Goal: Task Accomplishment & Management: Manage account settings

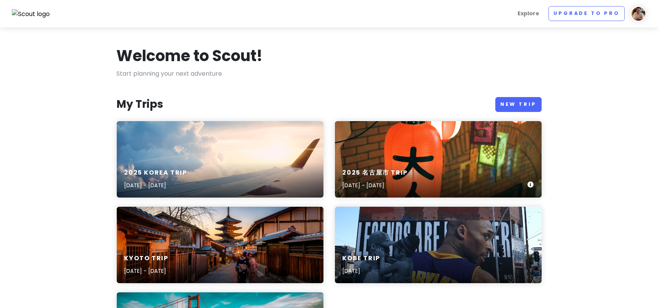
click at [408, 180] on div "2025 [GEOGRAPHIC_DATA] Trip [DATE] - [DATE]" at bounding box center [375, 179] width 65 height 21
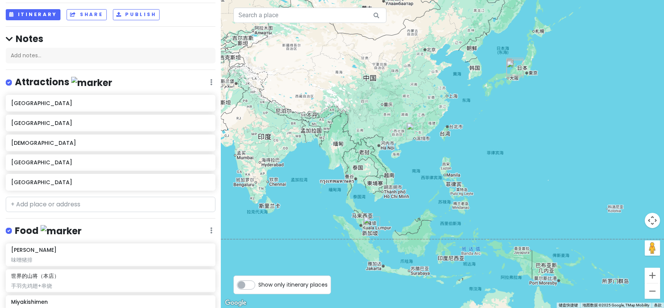
scroll to position [38, 0]
click at [40, 200] on input "text" at bounding box center [111, 205] width 210 height 15
paste input "[GEOGRAPHIC_DATA]"
type input "[GEOGRAPHIC_DATA]"
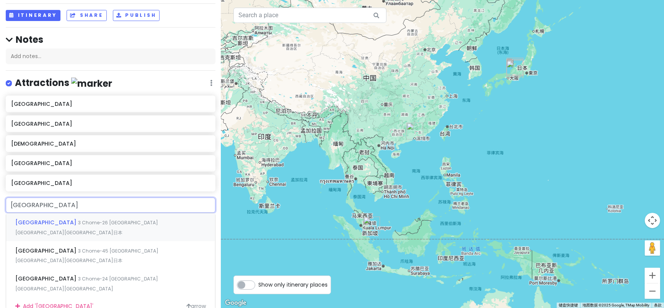
click at [69, 220] on span "[GEOGRAPHIC_DATA]" at bounding box center [46, 223] width 63 height 8
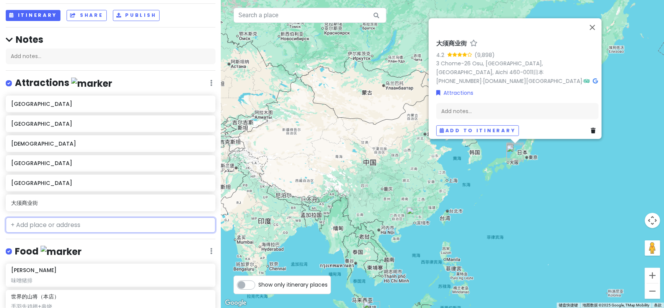
click at [43, 221] on input "text" at bounding box center [111, 225] width 210 height 15
paste input "[GEOGRAPHIC_DATA]"
type input "[GEOGRAPHIC_DATA]"
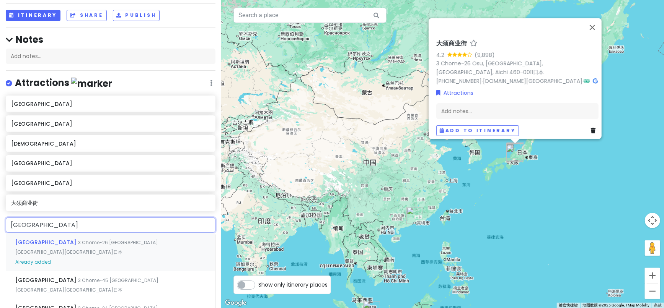
drag, startPoint x: 85, startPoint y: 219, endPoint x: 10, endPoint y: 222, distance: 75.1
click at [10, 222] on input "[GEOGRAPHIC_DATA]" at bounding box center [111, 225] width 210 height 15
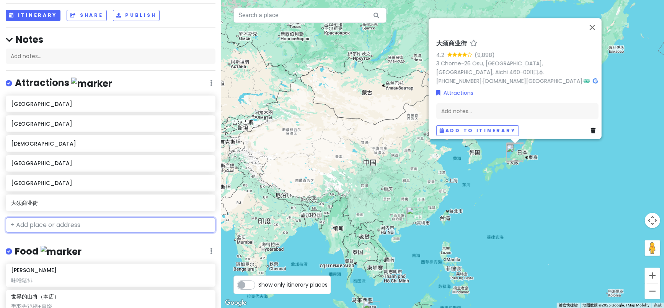
click at [50, 226] on input "text" at bounding box center [111, 225] width 210 height 15
paste input "Toyota Commemorative [GEOGRAPHIC_DATA]"
type input "Toyota Commemorative [GEOGRAPHIC_DATA]"
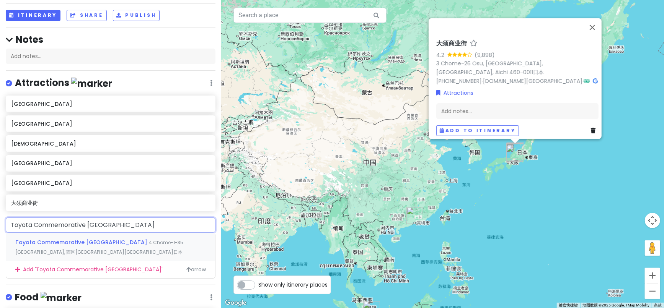
click at [77, 239] on span "Toyota Commemorative [GEOGRAPHIC_DATA]" at bounding box center [82, 243] width 134 height 8
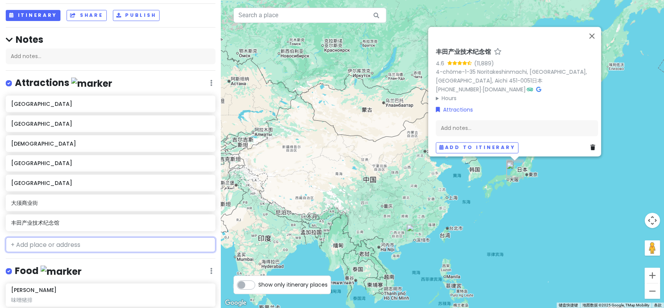
click at [54, 247] on input "text" at bounding box center [111, 245] width 210 height 15
paste input "Oasis 21"
type input "Oasis 21"
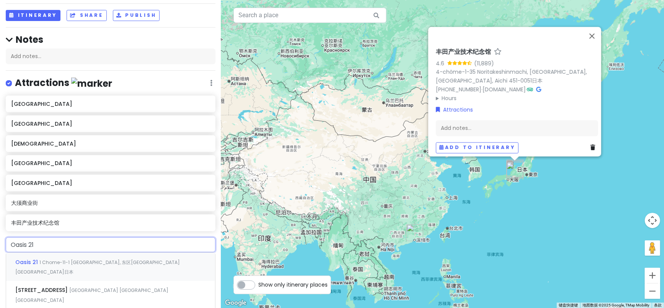
click at [68, 259] on span "1 Chome-11-1 [GEOGRAPHIC_DATA], 东区[GEOGRAPHIC_DATA][GEOGRAPHIC_DATA]日本" at bounding box center [97, 267] width 165 height 16
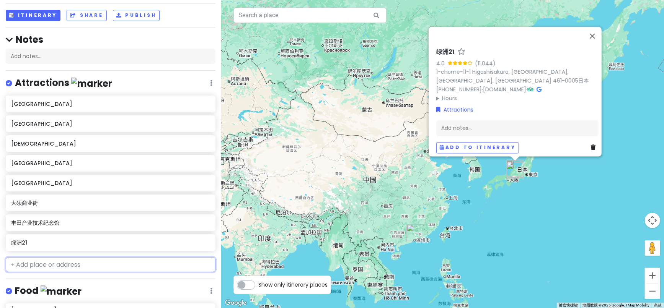
click at [41, 264] on input "text" at bounding box center [111, 265] width 210 height 15
paste input "Port of [GEOGRAPHIC_DATA]"
type input "Port of [GEOGRAPHIC_DATA]"
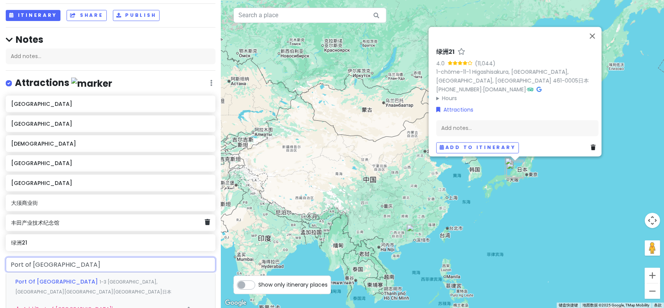
scroll to position [123, 0]
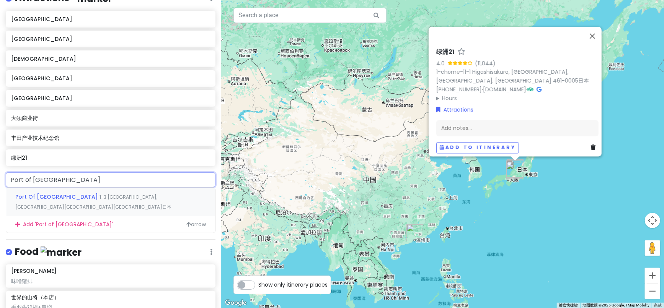
click at [47, 197] on span "Port Of [GEOGRAPHIC_DATA]" at bounding box center [57, 197] width 84 height 8
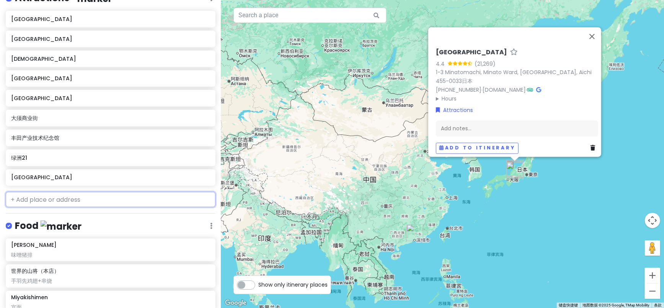
click at [31, 192] on input "text" at bounding box center [111, 199] width 210 height 15
paste input "Shirotori Garden"
type input "Shirotori Garden"
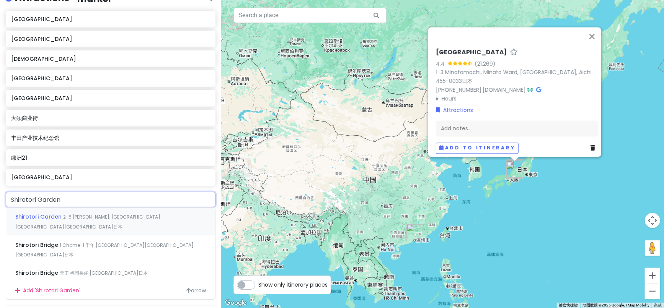
click at [39, 214] on span "Shirotori Garden" at bounding box center [39, 217] width 48 height 8
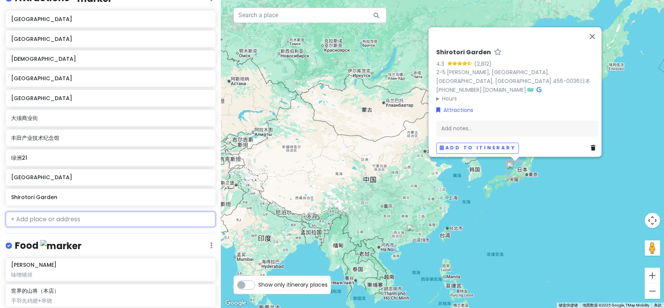
click at [51, 218] on input "text" at bounding box center [111, 219] width 210 height 15
paste input "SCMAGLEV and [GEOGRAPHIC_DATA][PERSON_NAME]"
type input "SCMAGLEV and [GEOGRAPHIC_DATA][PERSON_NAME]"
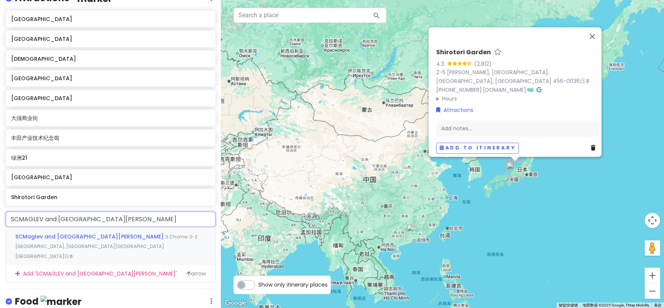
click at [51, 233] on span "SCMaglev and [GEOGRAPHIC_DATA][PERSON_NAME]" at bounding box center [90, 237] width 150 height 8
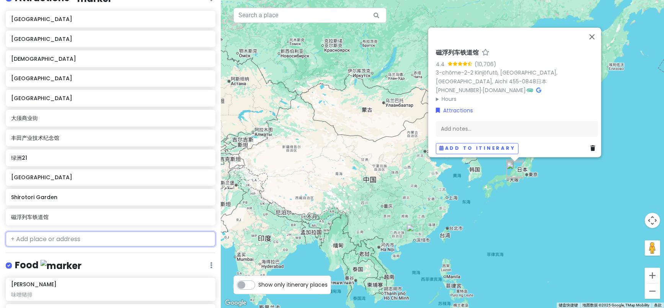
click at [58, 238] on input "text" at bounding box center [111, 239] width 210 height 15
paste input "[GEOGRAPHIC_DATA][PERSON_NAME]"
type input "[GEOGRAPHIC_DATA][PERSON_NAME]"
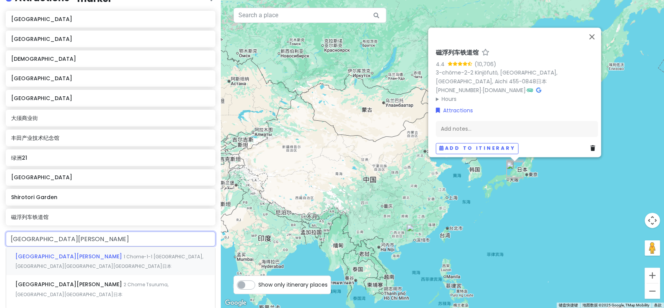
click at [40, 258] on span "[GEOGRAPHIC_DATA][PERSON_NAME]" at bounding box center [69, 257] width 108 height 8
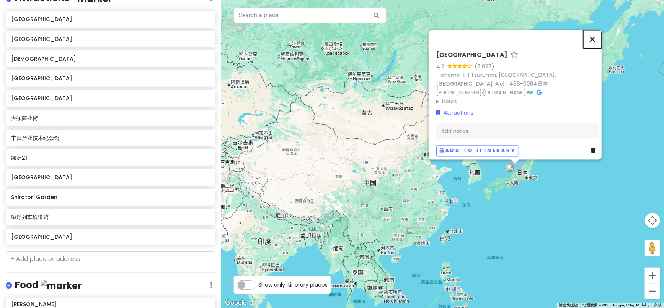
click at [596, 36] on button "关闭" at bounding box center [592, 39] width 18 height 18
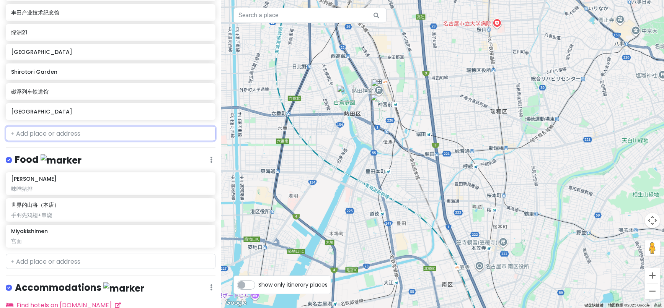
scroll to position [210, 0]
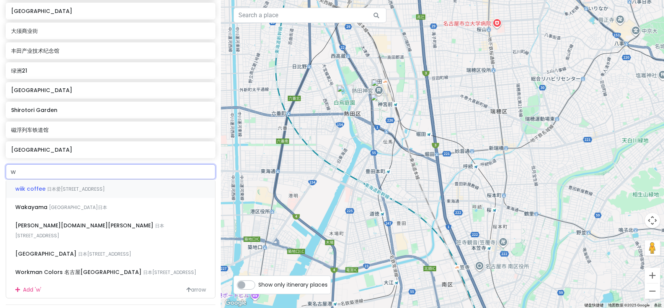
type input "w"
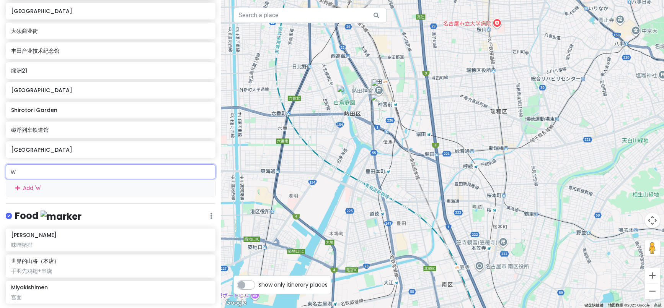
click at [76, 166] on input "w" at bounding box center [111, 172] width 210 height 15
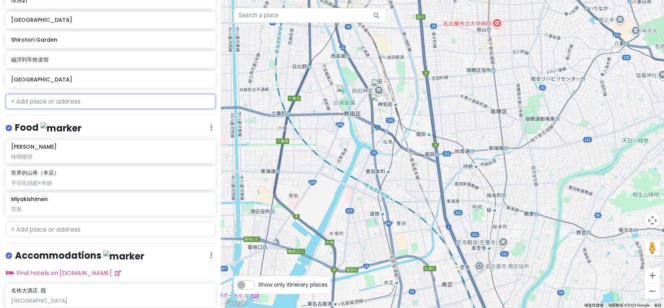
scroll to position [295, 0]
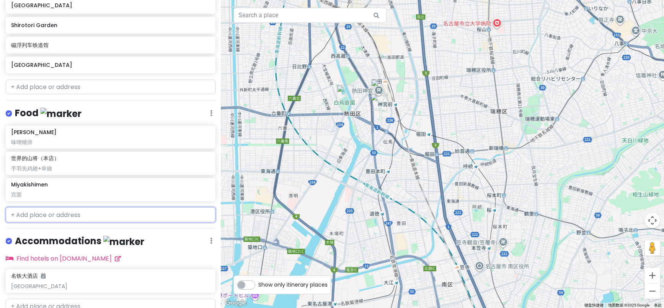
click at [34, 216] on input "text" at bounding box center [111, 214] width 210 height 15
paste input "[GEOGRAPHIC_DATA]とん（[GEOGRAPHIC_DATA]"
type input "[GEOGRAPHIC_DATA]とん（[GEOGRAPHIC_DATA]"
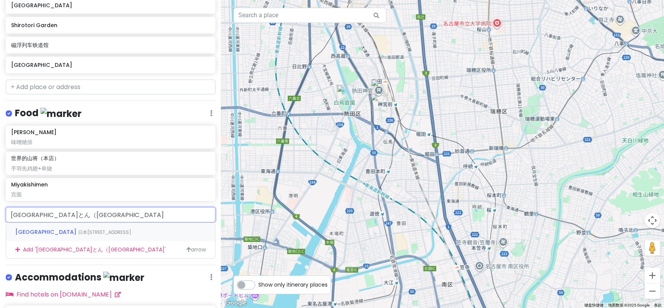
click at [78, 229] on span "日本[STREET_ADDRESS]" at bounding box center [104, 232] width 53 height 7
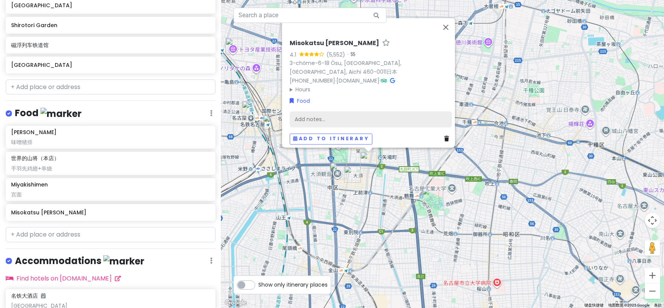
click at [318, 114] on div "Add notes..." at bounding box center [371, 120] width 162 height 16
click at [315, 113] on div "Add notes..." at bounding box center [371, 120] width 162 height 16
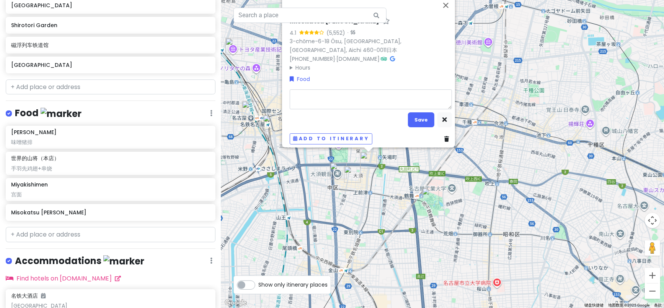
type textarea "x"
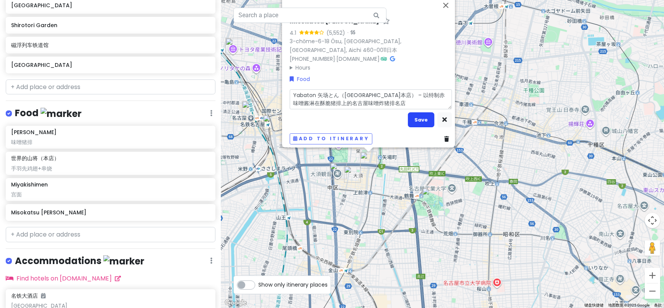
type textarea "Yabaton 矢场とん（[GEOGRAPHIC_DATA]本店） – 以特制赤味噌酱淋在酥脆猪排上的名古屋味噌炸猪排名店"
click at [423, 117] on button "Save" at bounding box center [421, 120] width 26 height 15
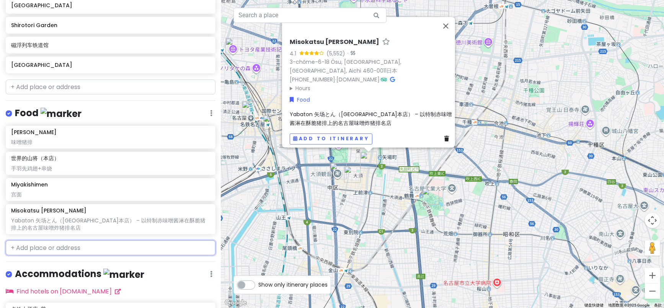
click at [49, 250] on input "text" at bounding box center [111, 248] width 210 height 15
paste input "Maruya 本店（[GEOGRAPHIC_DATA]）"
type input "Maruya 本店（[GEOGRAPHIC_DATA]）"
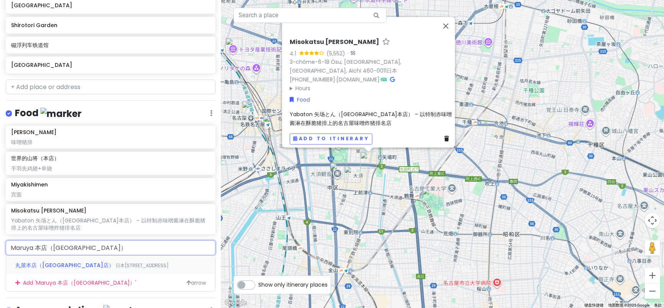
click at [63, 263] on span "丸屋本店（[GEOGRAPHIC_DATA]店）" at bounding box center [65, 266] width 100 height 8
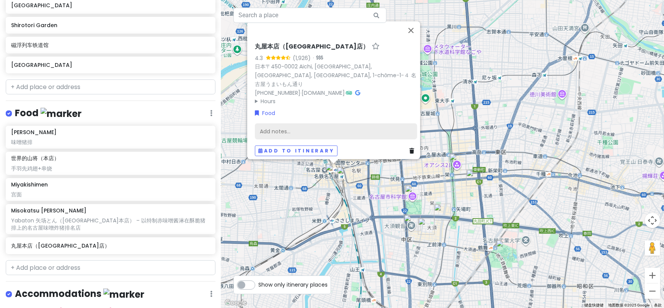
click at [298, 126] on div "Add notes..." at bounding box center [336, 132] width 162 height 16
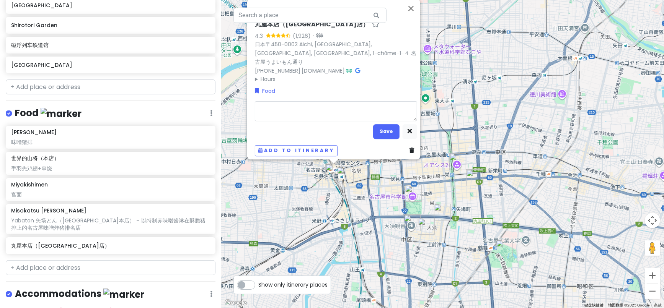
type textarea "x"
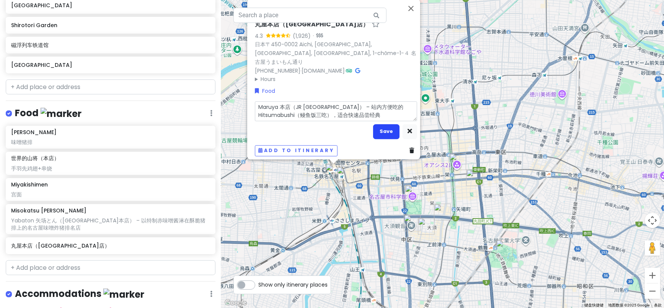
type textarea "Maruya 本店（JR [GEOGRAPHIC_DATA]） – 站内方便吃的 Hitsumabushi（鳗鱼饭三吃），适合快速品尝经典"
click at [390, 129] on button "Save" at bounding box center [386, 131] width 26 height 15
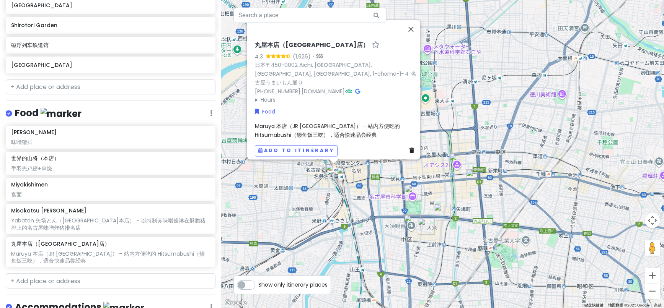
scroll to position [465, 0]
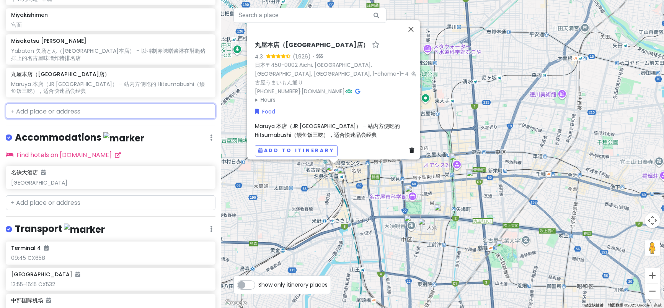
click at [45, 113] on input "text" at bounding box center [111, 111] width 210 height 15
paste input "Yamamotoya 本店（JR [GEOGRAPHIC_DATA]"
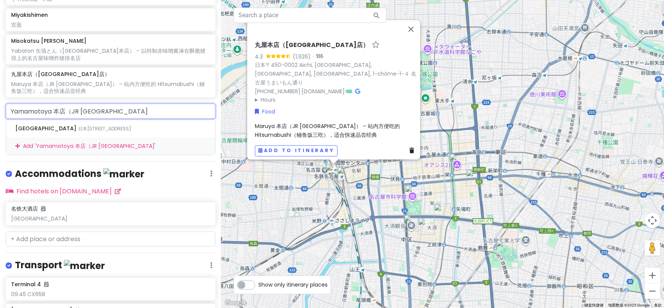
drag, startPoint x: 55, startPoint y: 108, endPoint x: 143, endPoint y: 112, distance: 88.1
click at [141, 112] on input "Yamamotoya 本店（JR [GEOGRAPHIC_DATA]" at bounding box center [111, 111] width 210 height 15
type input "Yamamotoya"
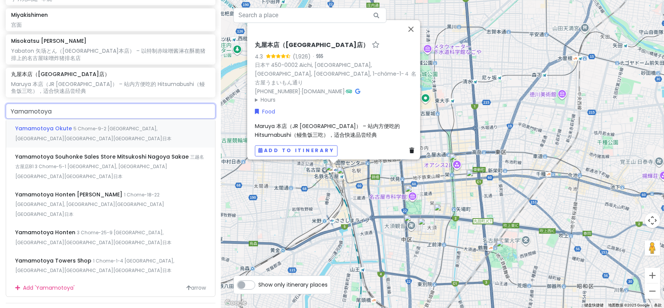
click at [128, 129] on span "5 Chome-9-2 [GEOGRAPHIC_DATA], [GEOGRAPHIC_DATA][GEOGRAPHIC_DATA][GEOGRAPHIC_DA…" at bounding box center [93, 134] width 156 height 16
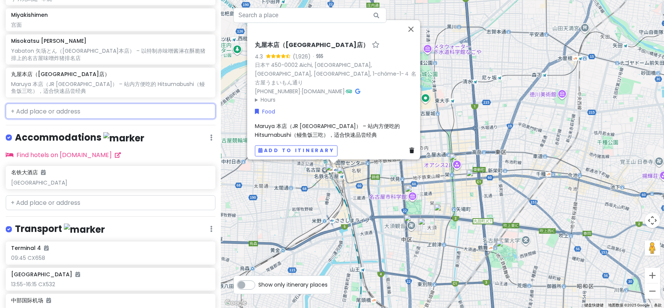
scroll to position [485, 0]
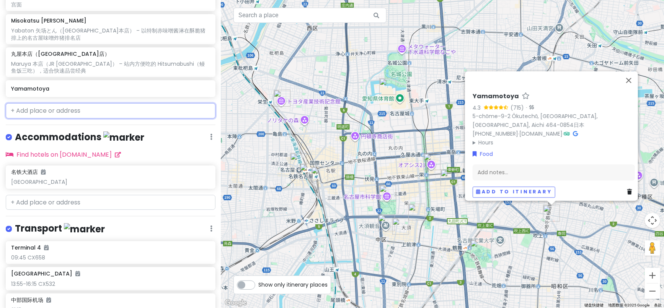
click at [57, 107] on input "text" at bounding box center [111, 110] width 210 height 15
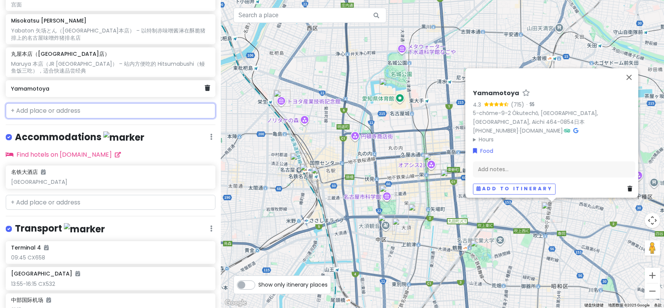
click at [51, 87] on h6 "Yamamotoya" at bounding box center [108, 88] width 194 height 7
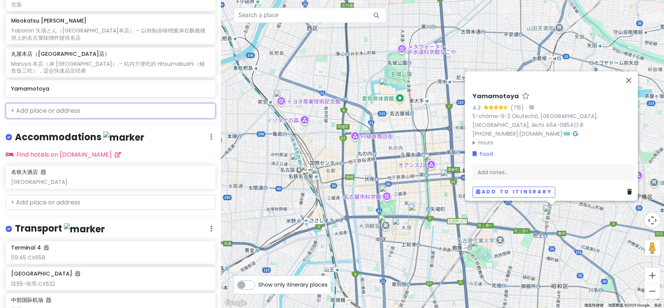
paste input "Yamamotoya 本店（JR [GEOGRAPHIC_DATA]"
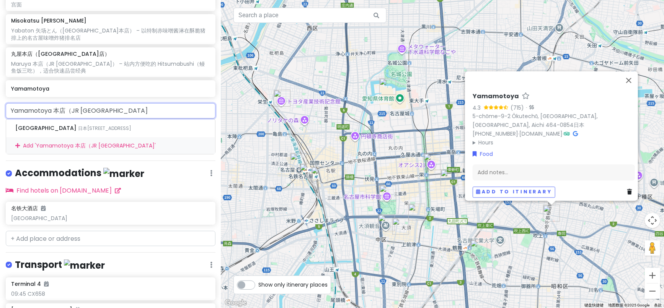
click at [110, 111] on input "Yamamotoya 本店（JR [GEOGRAPHIC_DATA]" at bounding box center [111, 110] width 210 height 15
drag, startPoint x: 73, startPoint y: 112, endPoint x: 168, endPoint y: 146, distance: 101.2
click at [78, 115] on input "Yamamotoya 本店（JR [GEOGRAPHIC_DATA]" at bounding box center [111, 110] width 210 height 15
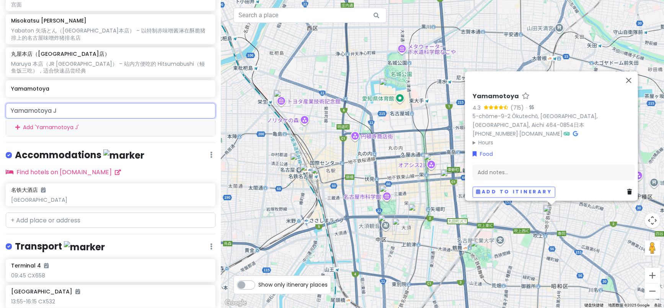
type input "Yamamotoya"
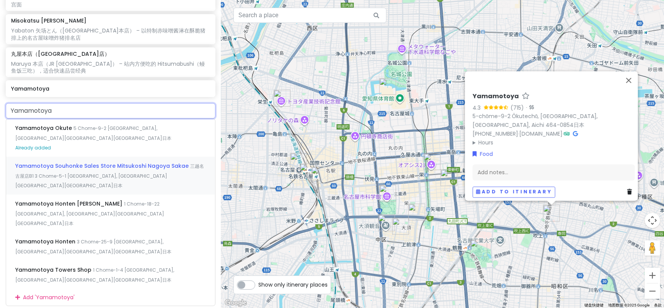
click at [73, 132] on span "Yamamotoya Souhonke Sales Store Mitsukoshi Nagoya Sakae" at bounding box center [44, 128] width 58 height 8
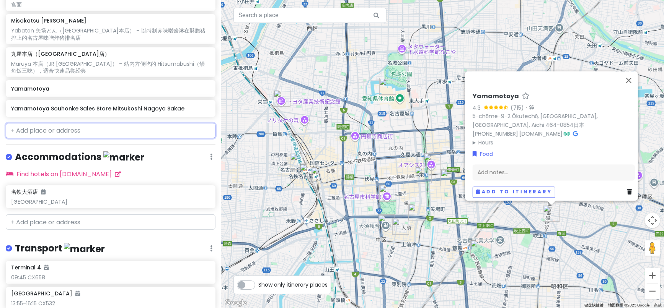
scroll to position [505, 0]
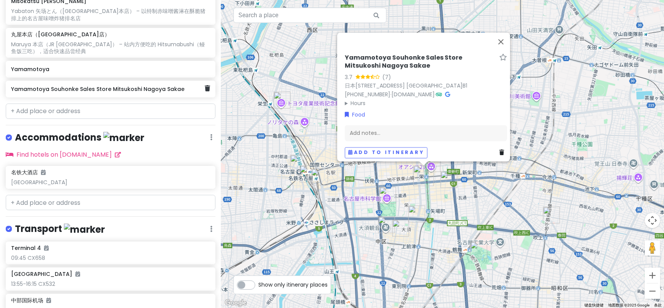
click at [197, 92] on div "Yamamotoya Souhonke Sales Store Mitsukoshi Nagoya Sakae" at bounding box center [108, 89] width 194 height 11
click at [205, 90] on link at bounding box center [207, 89] width 5 height 10
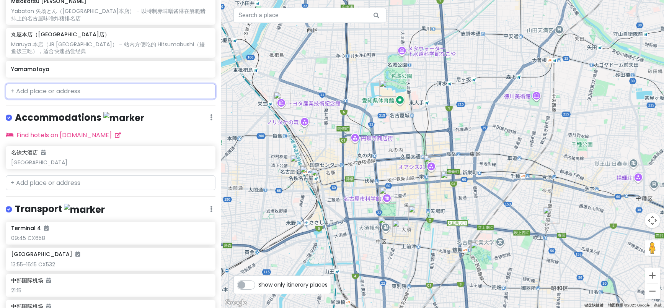
scroll to position [485, 0]
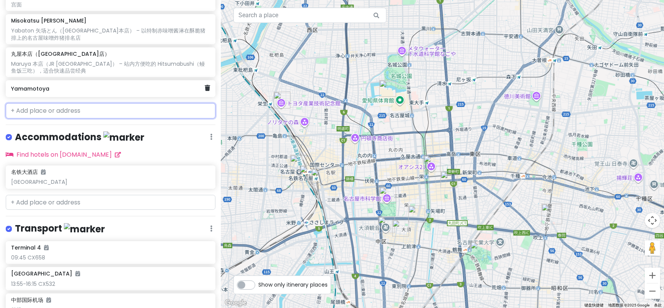
click at [52, 90] on h6 "Yamamotoya" at bounding box center [108, 88] width 194 height 7
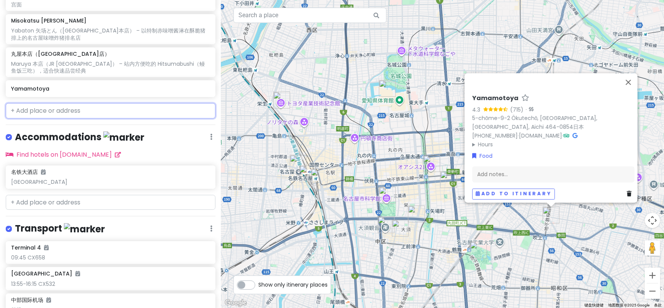
click at [43, 109] on input "text" at bounding box center [111, 110] width 210 height 15
paste input "Sumiyoshi"
type input "Sumiyoshi"
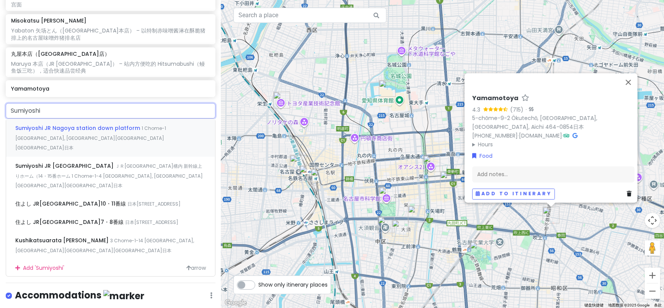
click at [80, 129] on span "Sumiyoshi JR Nagoya station down platform" at bounding box center [78, 128] width 126 height 8
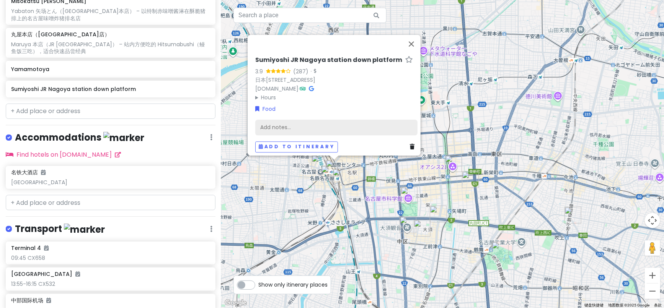
click at [296, 124] on div "Add notes..." at bounding box center [336, 128] width 162 height 16
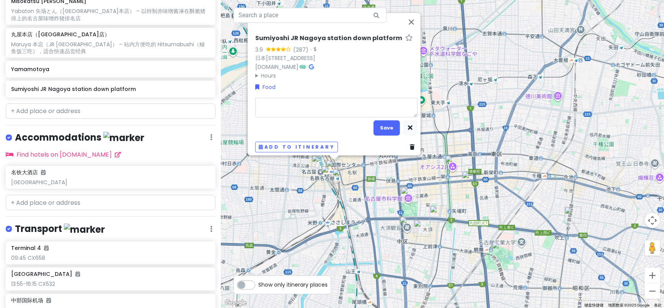
type textarea "x"
type textarea "Sumiyoshi（新干线月台） – 转车时也能快速吃到名古屋特色的扁面—Kishimen，清淡鲜美"
click at [384, 126] on button "Save" at bounding box center [387, 128] width 26 height 15
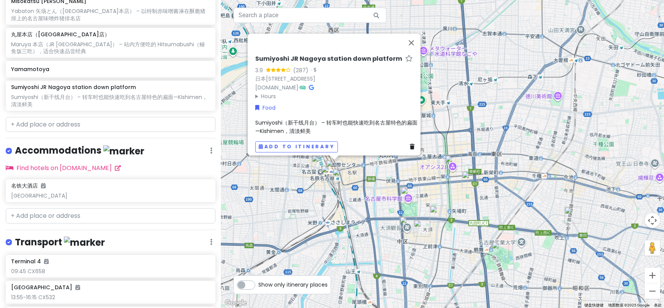
scroll to position [518, 0]
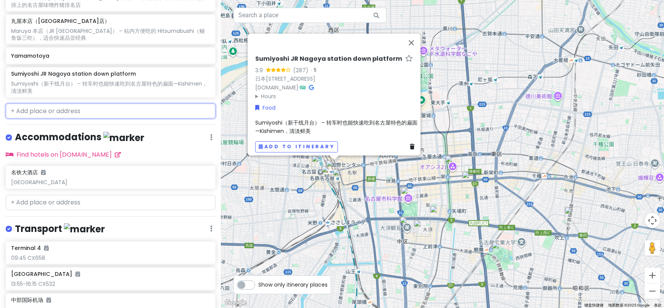
click at [50, 107] on input "text" at bounding box center [111, 111] width 210 height 15
paste input "Doteyaki Shimamasa"
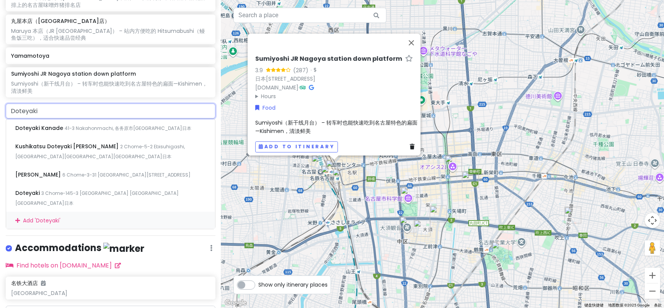
type input "Doteyaki"
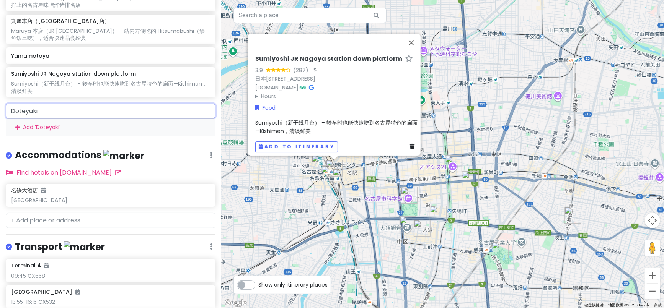
click at [70, 115] on input "Doteyaki" at bounding box center [111, 111] width 210 height 15
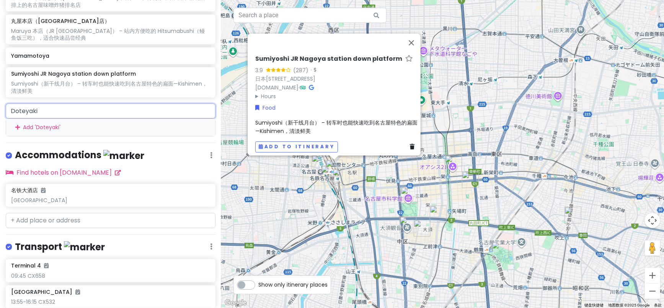
click at [160, 111] on input "Doteyaki" at bounding box center [111, 111] width 210 height 15
click at [165, 133] on div "Add ' Doteyaki '" at bounding box center [110, 127] width 209 height 17
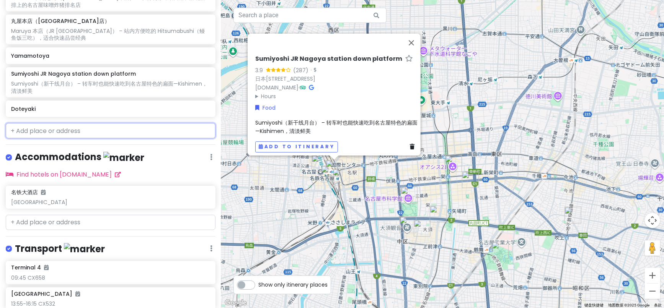
scroll to position [538, 0]
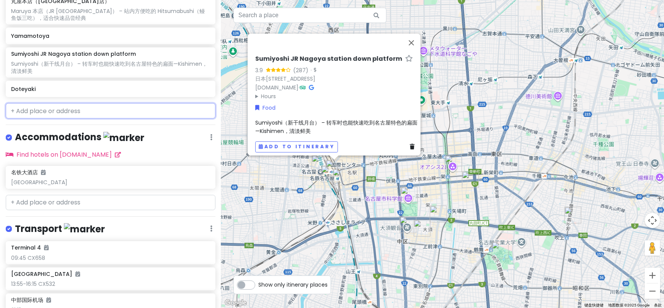
paste input "味噌煮牛筋"
type input "味噌煮牛筋"
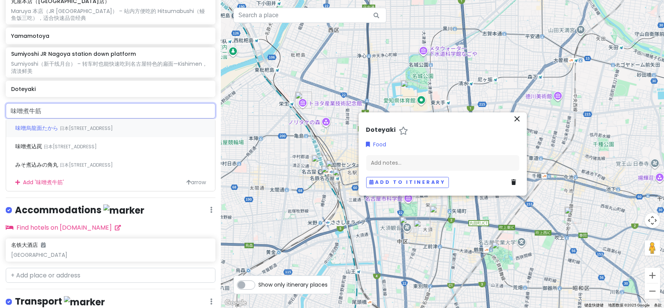
click at [42, 126] on span "味噌烏龍面たから" at bounding box center [37, 128] width 44 height 8
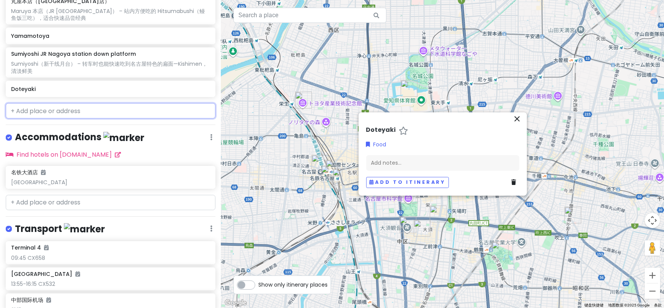
scroll to position [558, 0]
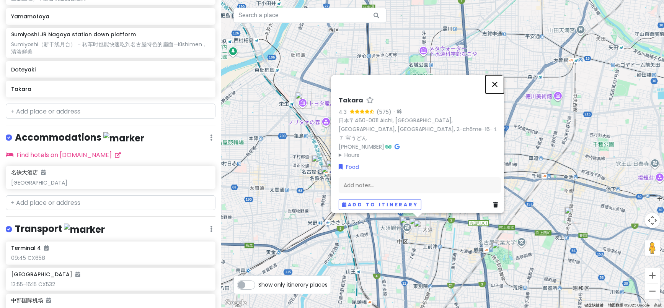
click at [497, 89] on button "关闭" at bounding box center [495, 84] width 18 height 18
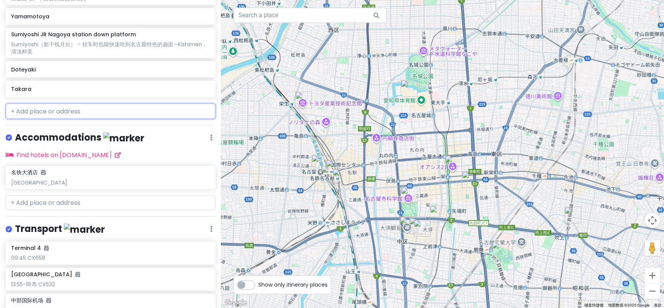
click at [27, 110] on input "text" at bounding box center [111, 111] width 210 height 15
paste input "[PERSON_NAME]"
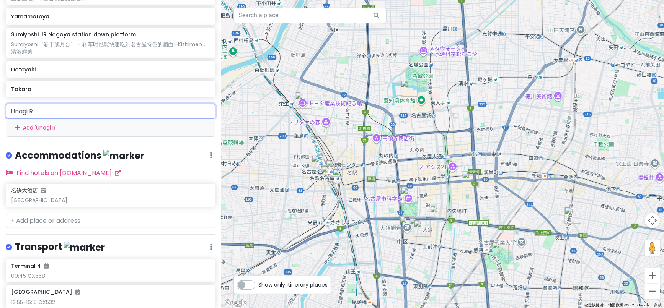
type input "Unagi"
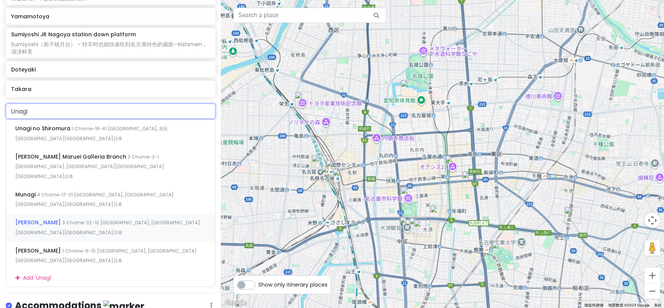
click at [68, 132] on span "[PERSON_NAME]" at bounding box center [43, 129] width 57 height 8
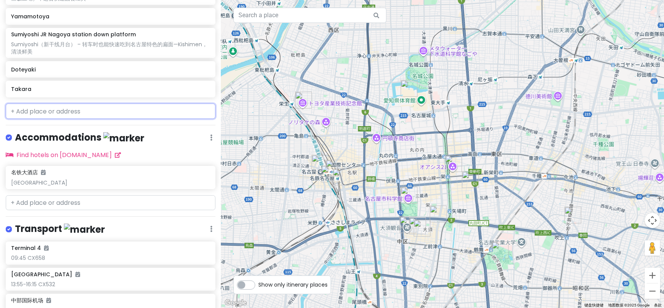
scroll to position [577, 0]
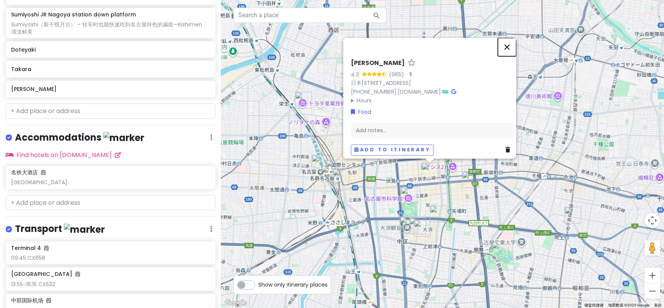
click at [511, 38] on button "关闭" at bounding box center [507, 47] width 18 height 18
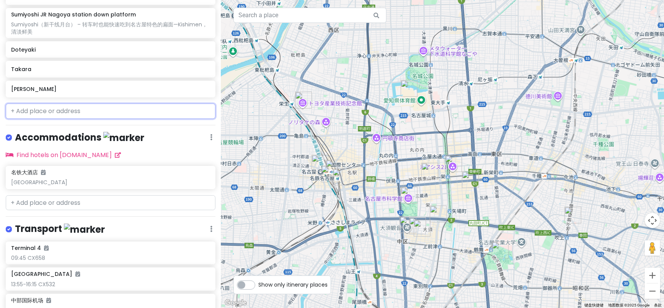
click at [35, 111] on input "text" at bounding box center [111, 111] width 210 height 15
paste input "Hokuriku no Sushi Hisen"
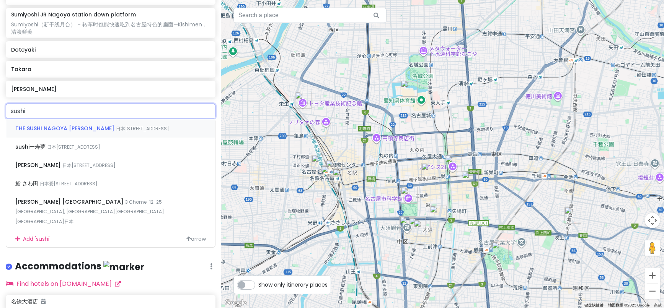
type input "sushi"
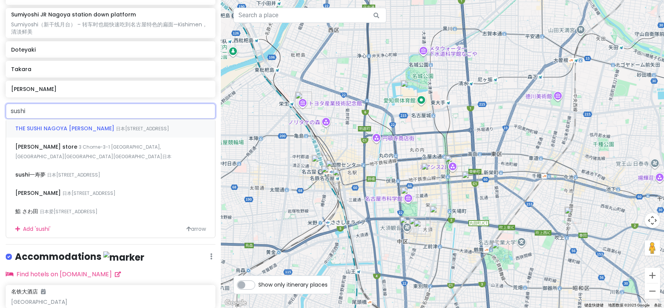
click at [56, 125] on span "THE SUSHI NAGOYA [PERSON_NAME]" at bounding box center [65, 129] width 101 height 8
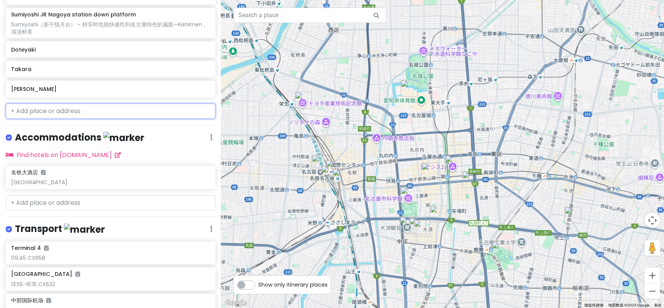
scroll to position [597, 0]
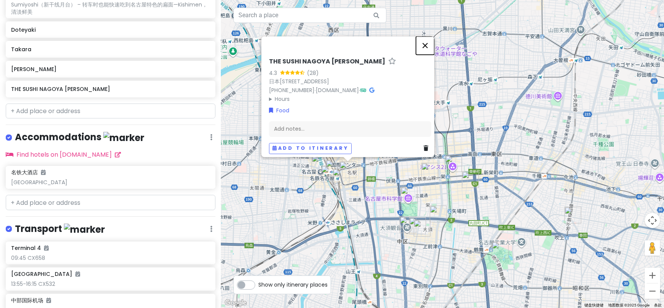
click at [430, 36] on button "关闭" at bounding box center [425, 45] width 18 height 18
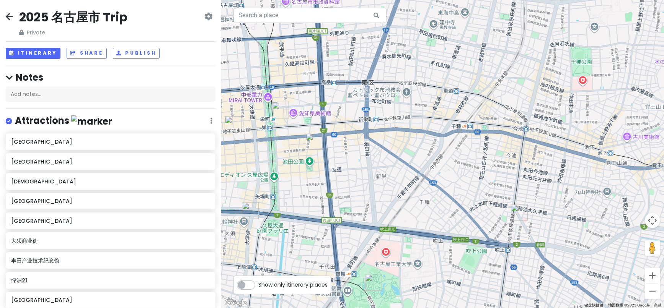
click at [14, 14] on div "2025 名古屋市 Trip Private Change Dates Make a Copy Delete Trip Go Pro ⚡️ Give Feed…" at bounding box center [111, 23] width 210 height 28
click at [8, 16] on icon at bounding box center [9, 16] width 7 height 6
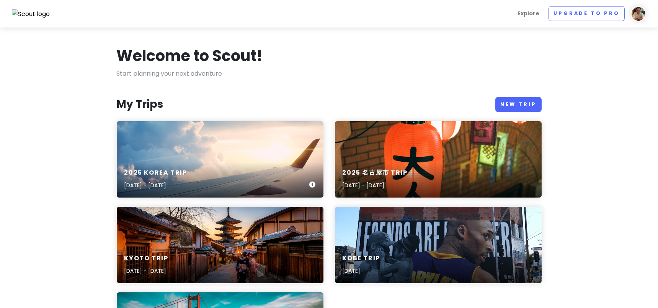
click at [219, 163] on div "2025 [GEOGRAPHIC_DATA] Trip [DATE] - [DATE]" at bounding box center [220, 179] width 207 height 36
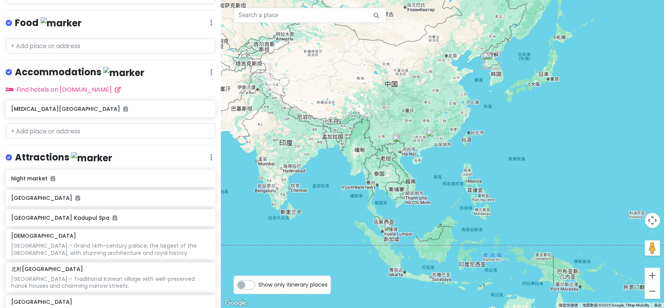
scroll to position [224, 0]
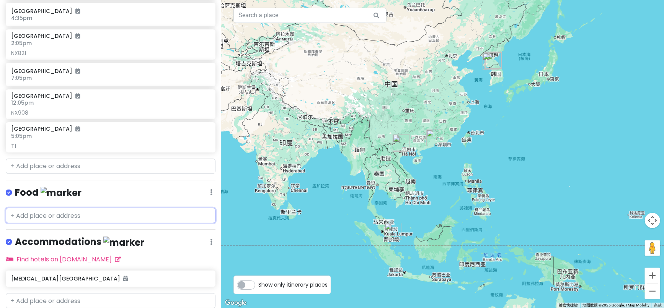
click at [45, 208] on input "text" at bounding box center [111, 215] width 210 height 15
paste input "Tosokchon Samgyetang"
type input "Tosokchon Samgyetang"
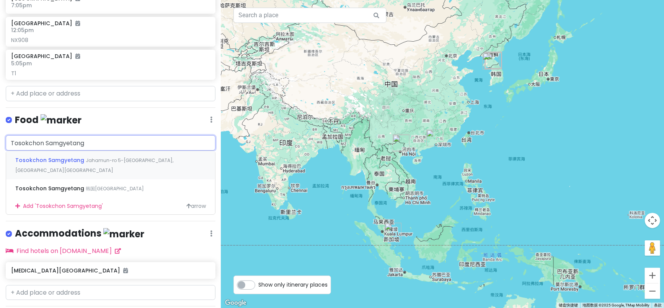
scroll to position [309, 0]
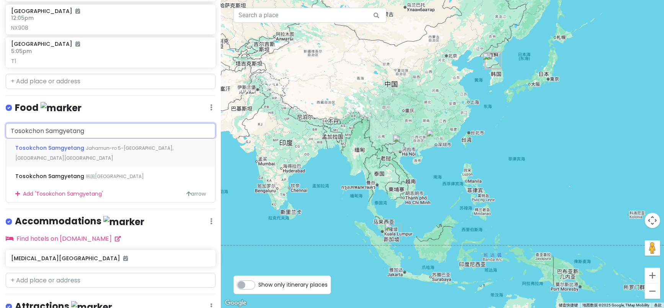
click at [60, 147] on span "Tosokchon Samgyetang" at bounding box center [50, 148] width 70 height 8
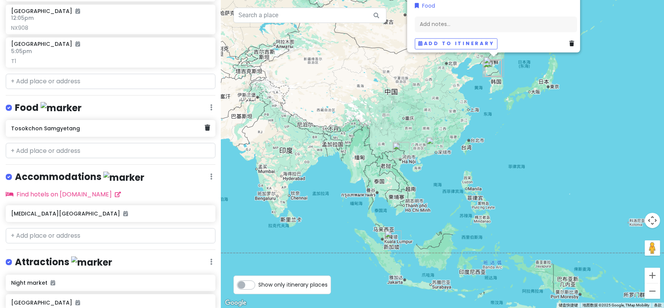
click at [59, 131] on div "Tosokchon Samgyetang" at bounding box center [108, 128] width 194 height 11
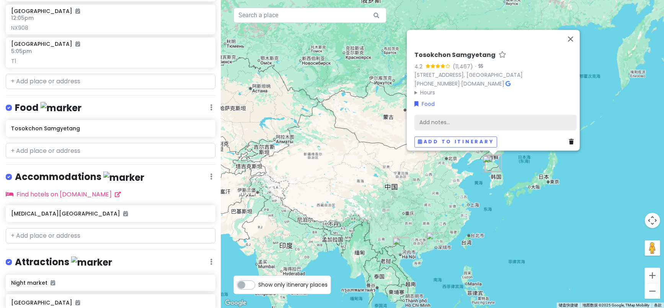
click at [431, 122] on div "Add notes..." at bounding box center [495, 123] width 162 height 16
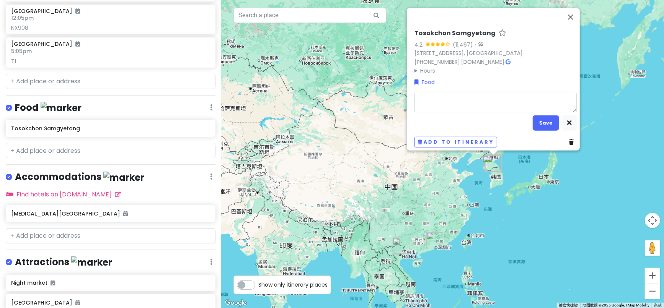
type textarea "x"
type textarea "Tosokchon Samgyetang (토속촌 삼계탕) – Iconic [MEDICAL_DATA] chicken soup, hearty and…"
click at [544, 123] on button "Save" at bounding box center [546, 123] width 26 height 15
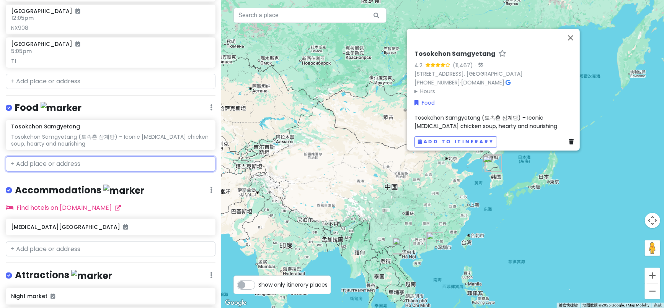
click at [52, 163] on input "text" at bounding box center [111, 164] width 210 height 15
paste input "[PERSON_NAME] Hwa [PERSON_NAME]"
type input "[PERSON_NAME] Hwa [PERSON_NAME]"
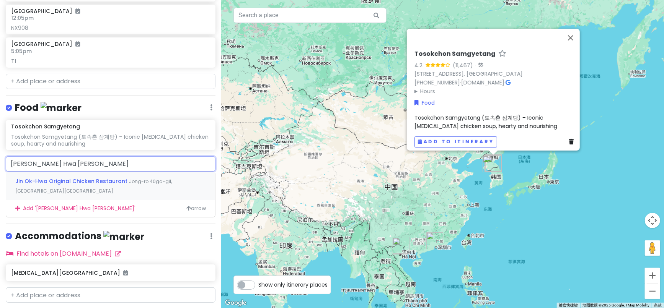
click at [73, 182] on span "Jin Ok-Hwa Original Chicken Restaurant" at bounding box center [72, 182] width 114 height 8
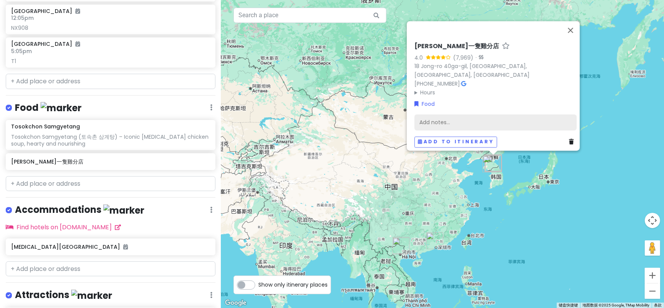
click at [424, 115] on div "Add notes..." at bounding box center [495, 123] width 162 height 16
type textarea "x"
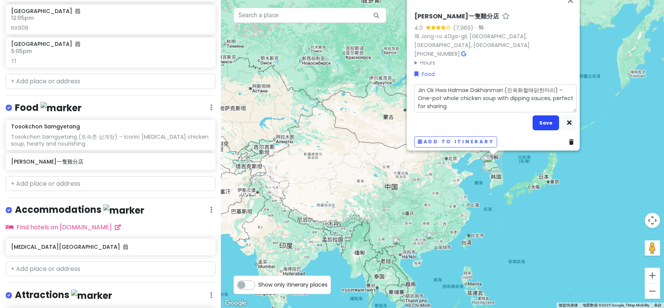
type textarea "Jin Ok Hwa Halmae Dakhanmari (진옥화할매닭한마리) – One-pot whole chicken soup with dipp…"
click at [539, 119] on button "Save" at bounding box center [546, 123] width 26 height 15
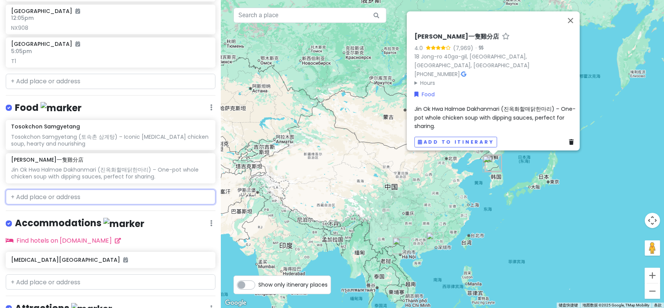
click at [41, 199] on input "text" at bounding box center [111, 197] width 210 height 15
paste input "Mapo [PERSON_NAME]"
type input "Mapo [PERSON_NAME]"
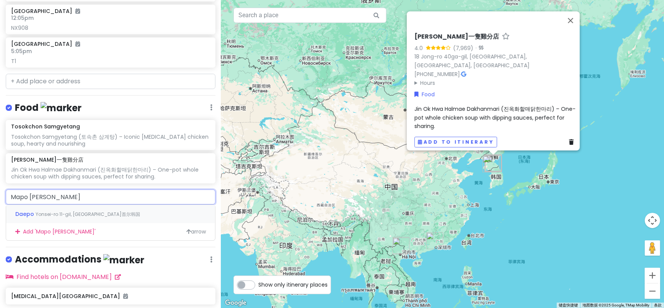
click at [89, 217] on div "Daepo Yonsei-ro 11-[GEOGRAPHIC_DATA], [GEOGRAPHIC_DATA][GEOGRAPHIC_DATA]" at bounding box center [110, 214] width 209 height 18
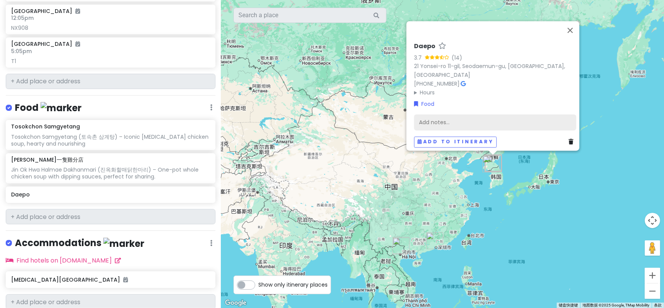
click at [429, 116] on div "Add notes..." at bounding box center [495, 123] width 162 height 16
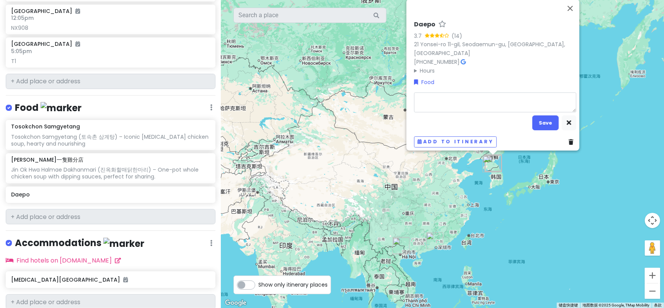
type textarea "x"
type textarea "Mapo Jeong Daepo (마포정대포) – Charcoal-grilled pork belly with old-school Korean b…"
click at [538, 124] on button "Save" at bounding box center [545, 123] width 26 height 15
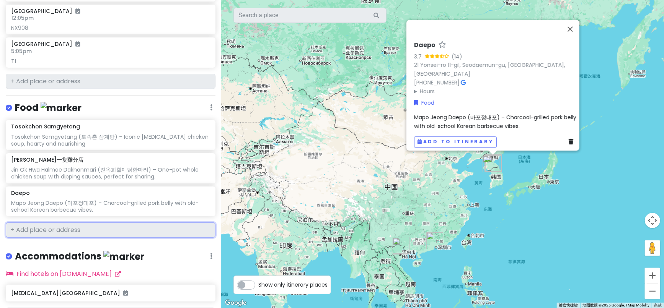
click at [53, 227] on input "text" at bounding box center [111, 230] width 210 height 15
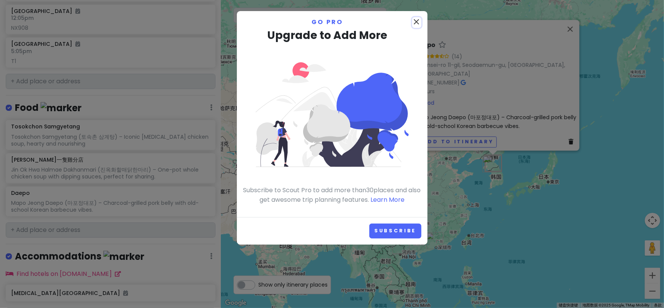
click at [414, 22] on icon "close" at bounding box center [416, 21] width 9 height 9
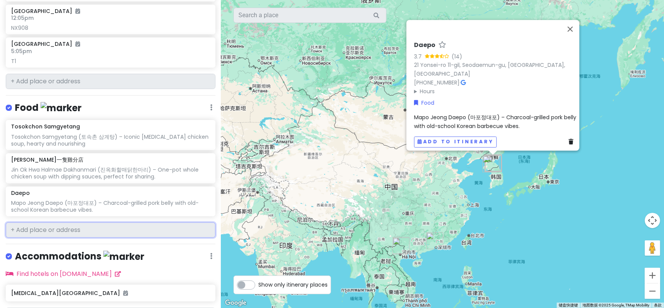
click at [77, 230] on input "text" at bounding box center [111, 230] width 210 height 15
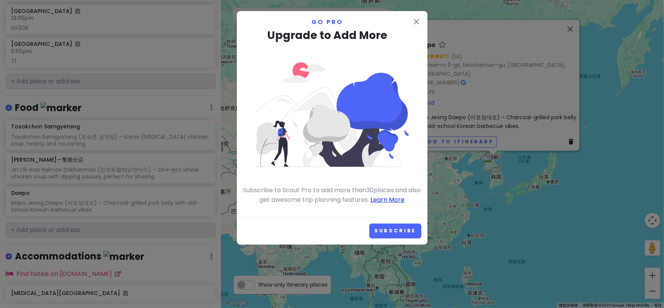
click at [398, 201] on link "Learn More" at bounding box center [387, 200] width 34 height 9
click at [416, 21] on icon "close" at bounding box center [416, 21] width 9 height 9
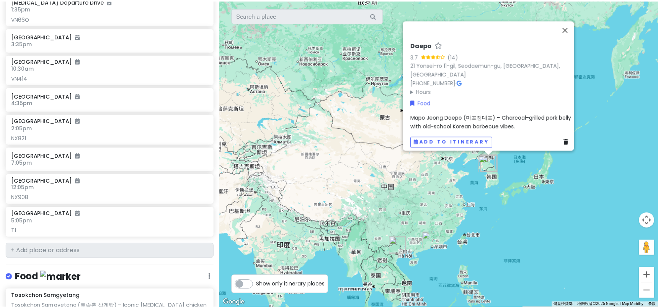
scroll to position [0, 0]
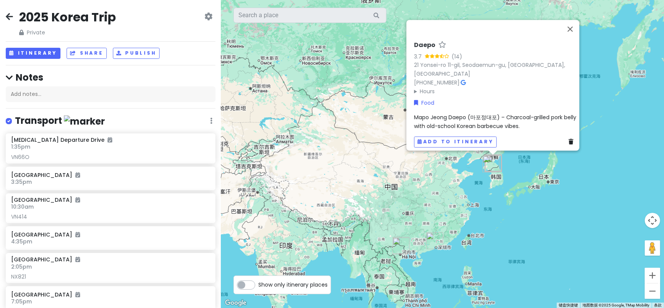
click at [10, 18] on icon at bounding box center [9, 16] width 7 height 6
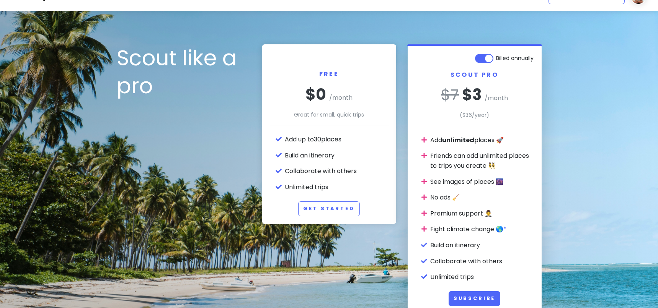
scroll to position [4, 0]
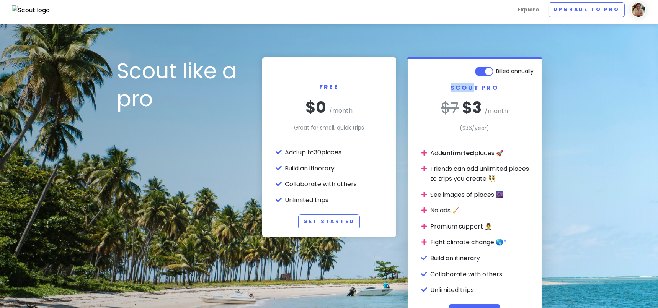
drag, startPoint x: 467, startPoint y: 89, endPoint x: 444, endPoint y: 90, distance: 23.4
click at [444, 90] on h2 "Scout Pro" at bounding box center [474, 91] width 119 height 14
click at [454, 91] on h2 "Scout Pro" at bounding box center [474, 91] width 119 height 14
drag, startPoint x: 464, startPoint y: 90, endPoint x: 434, endPoint y: 95, distance: 30.6
click at [434, 95] on h2 "Scout Pro" at bounding box center [474, 91] width 119 height 14
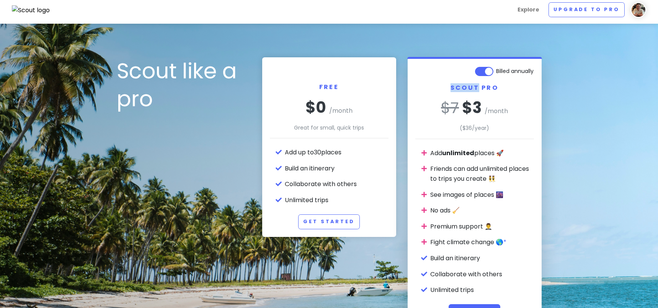
copy h2 "Scout"
click at [496, 73] on label "Billed annually" at bounding box center [515, 69] width 38 height 9
click at [529, 70] on input "Billed annually" at bounding box center [531, 67] width 5 height 5
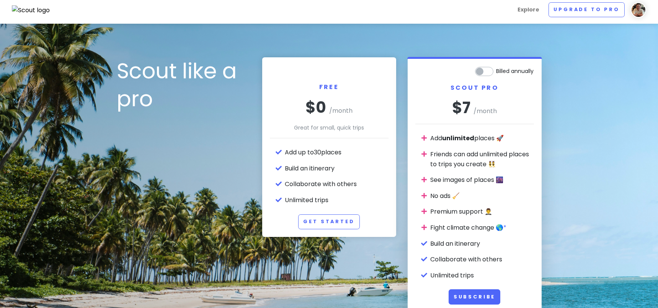
click at [496, 71] on label "Billed annually" at bounding box center [515, 69] width 38 height 9
click at [529, 70] on input "Billed annually" at bounding box center [531, 67] width 5 height 5
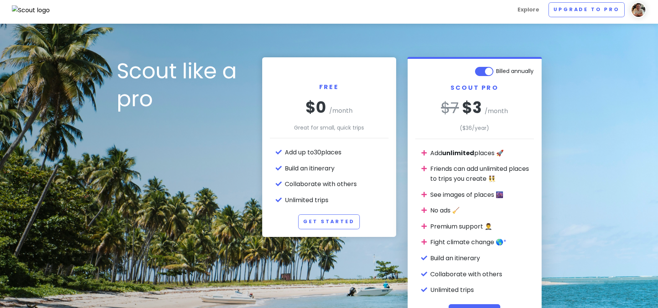
click at [496, 70] on label "Billed annually" at bounding box center [515, 69] width 38 height 9
click at [529, 70] on input "Billed annually" at bounding box center [531, 67] width 5 height 5
checkbox input "false"
